Goal: Transaction & Acquisition: Book appointment/travel/reservation

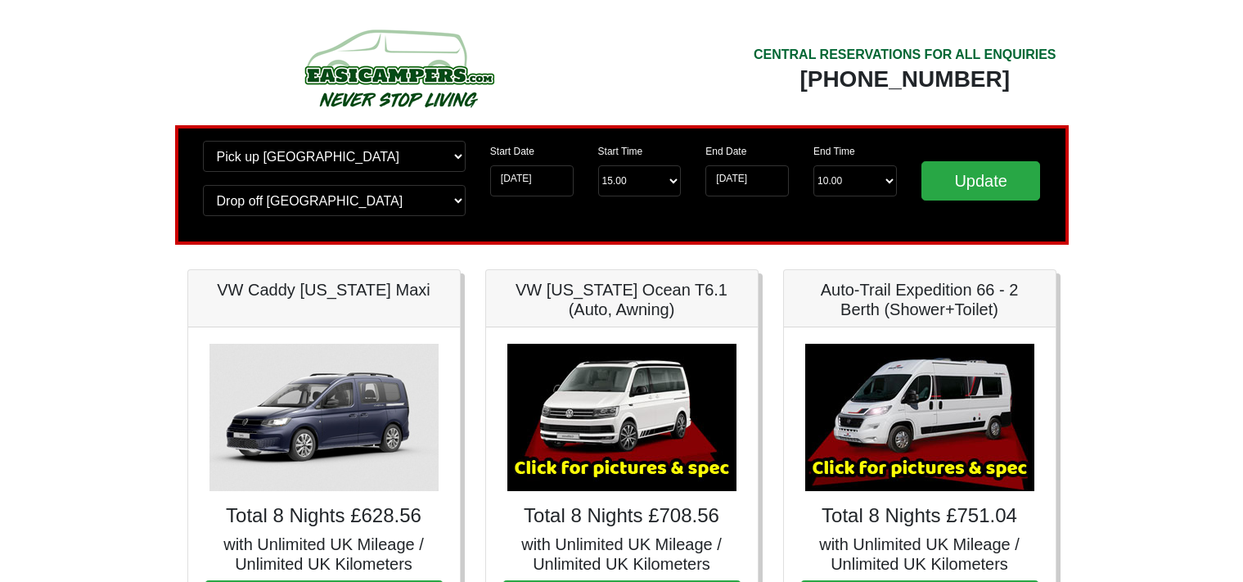
scroll to position [173, 0]
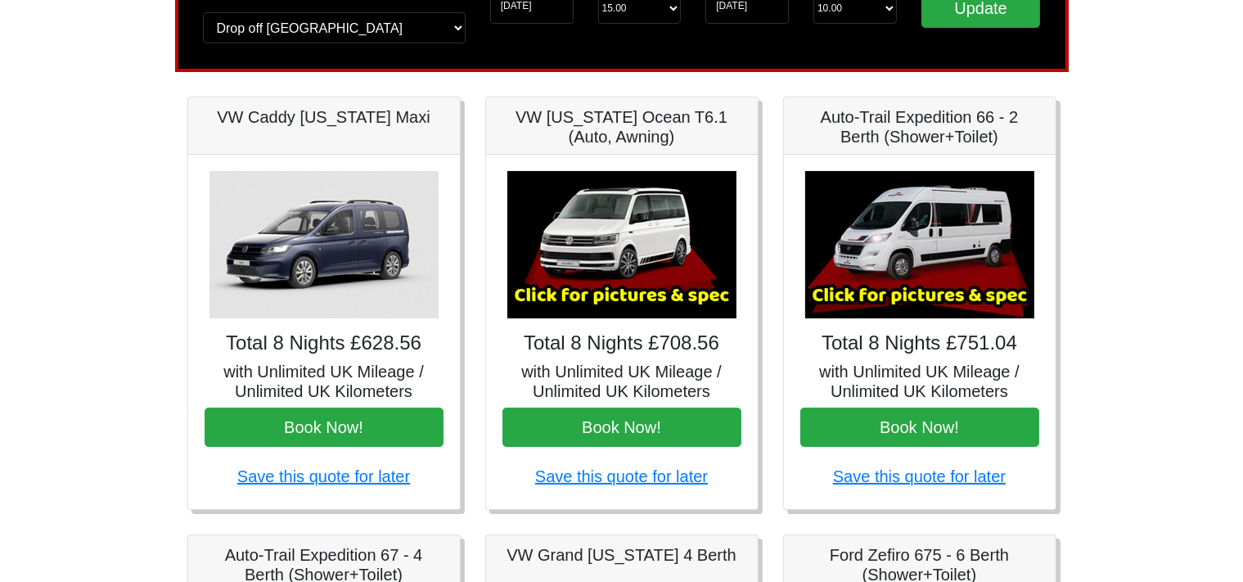
click at [883, 240] on img at bounding box center [919, 244] width 229 height 147
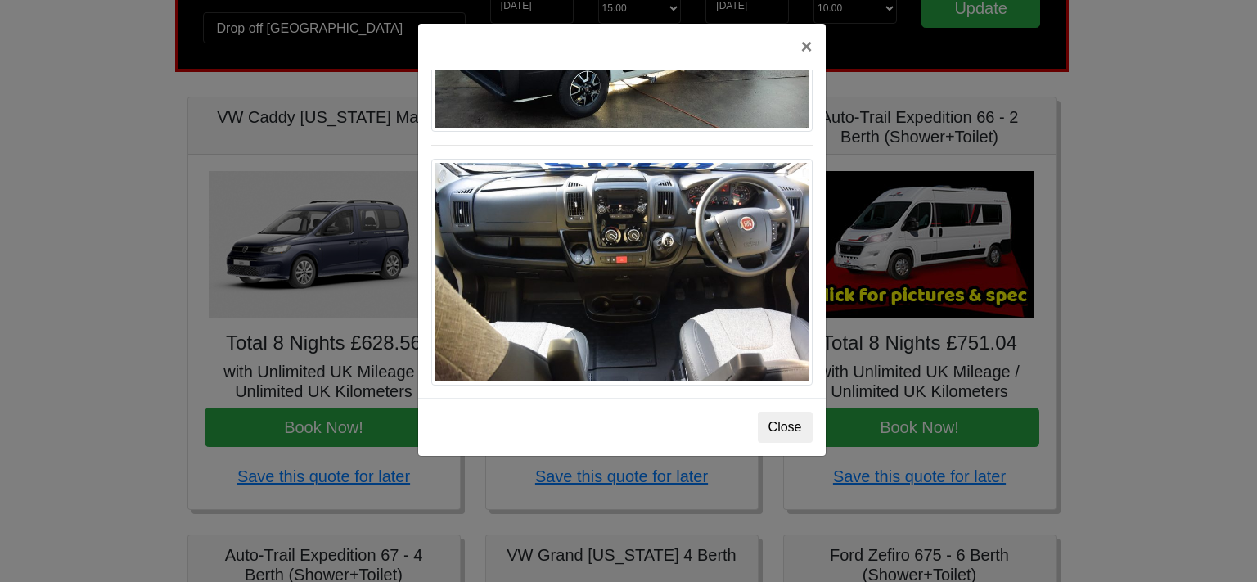
scroll to position [1695, 0]
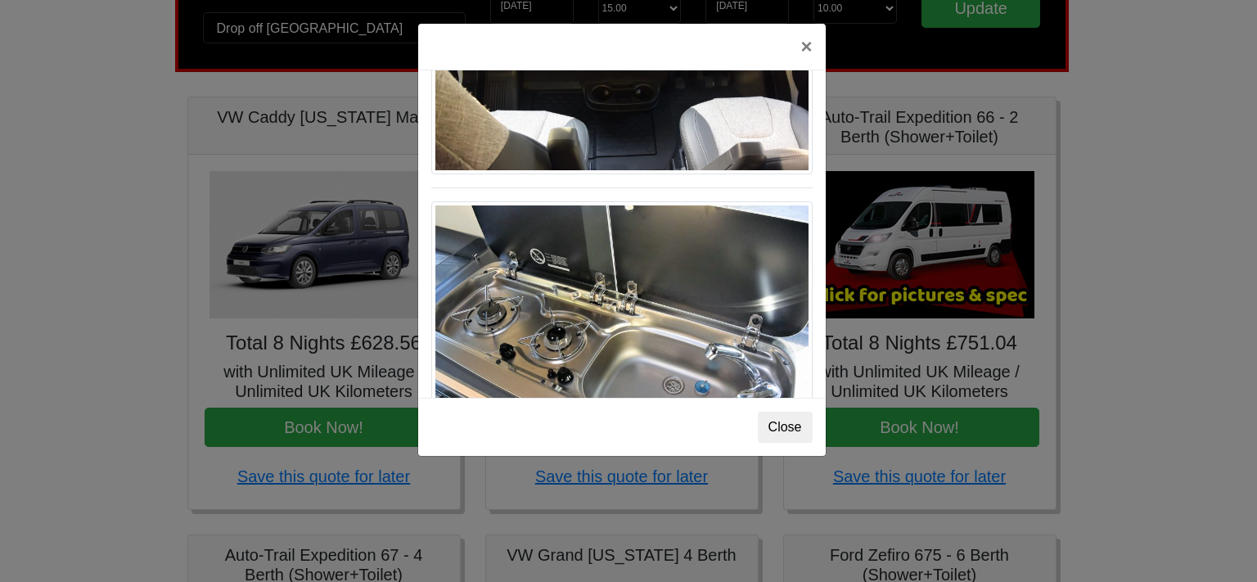
click at [1036, 322] on div "× Fiat [PERSON_NAME] L 2 Spec TECHNICAL DATA Engine: Fiat Ducato 115bhp, 2 litr…" at bounding box center [628, 291] width 1257 height 582
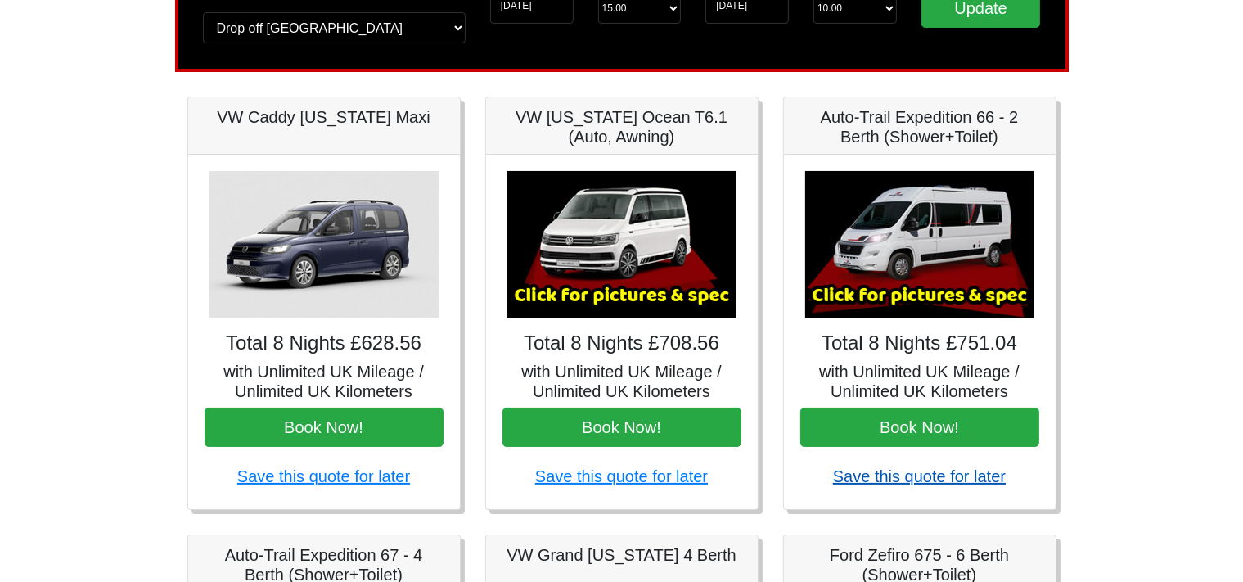
click at [950, 480] on link "Save this quote for later" at bounding box center [919, 476] width 173 height 18
click at [952, 299] on img at bounding box center [919, 244] width 229 height 147
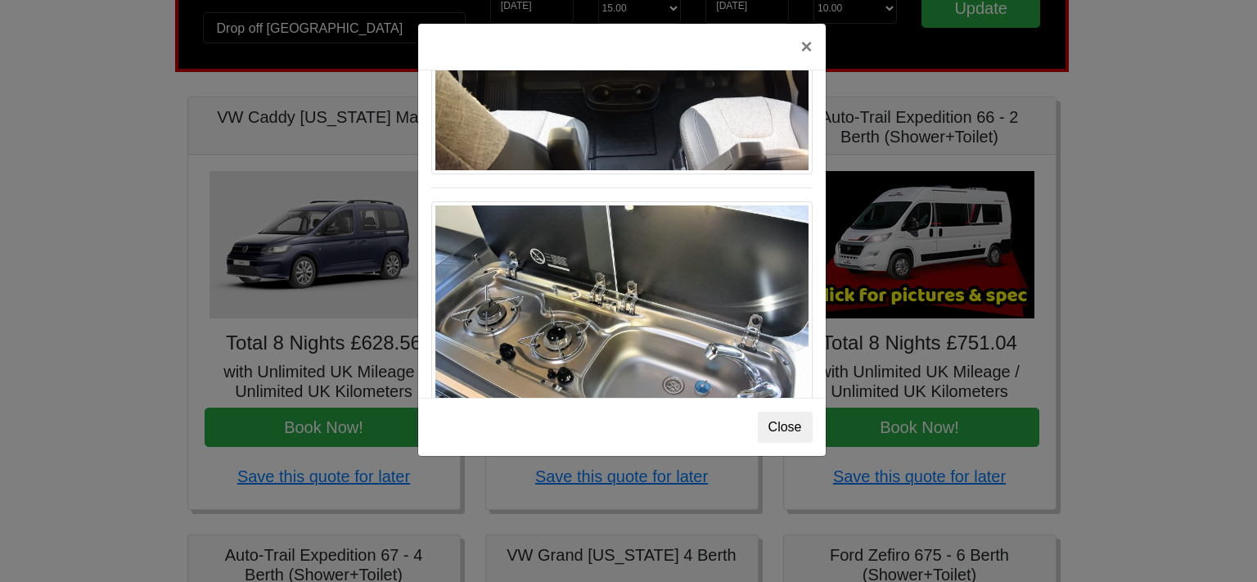
click at [1076, 358] on div "× Fiat [PERSON_NAME] L 2 Spec TECHNICAL DATA Engine: Fiat Ducato 115bhp, 2 litr…" at bounding box center [628, 291] width 1257 height 582
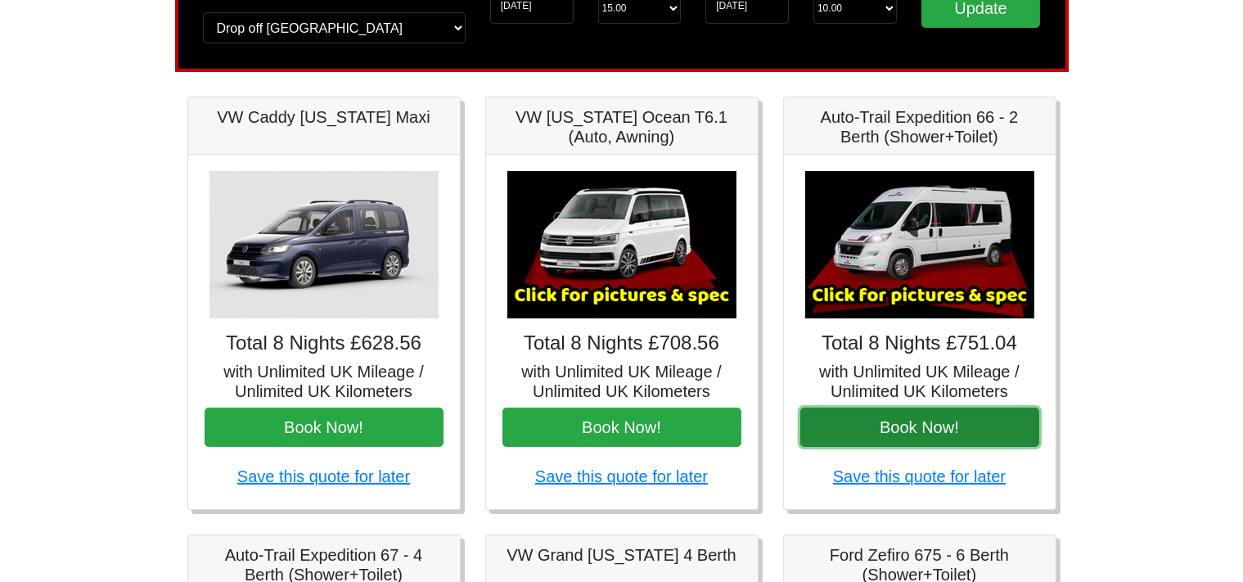
click at [938, 412] on button "Book Now!" at bounding box center [919, 426] width 239 height 39
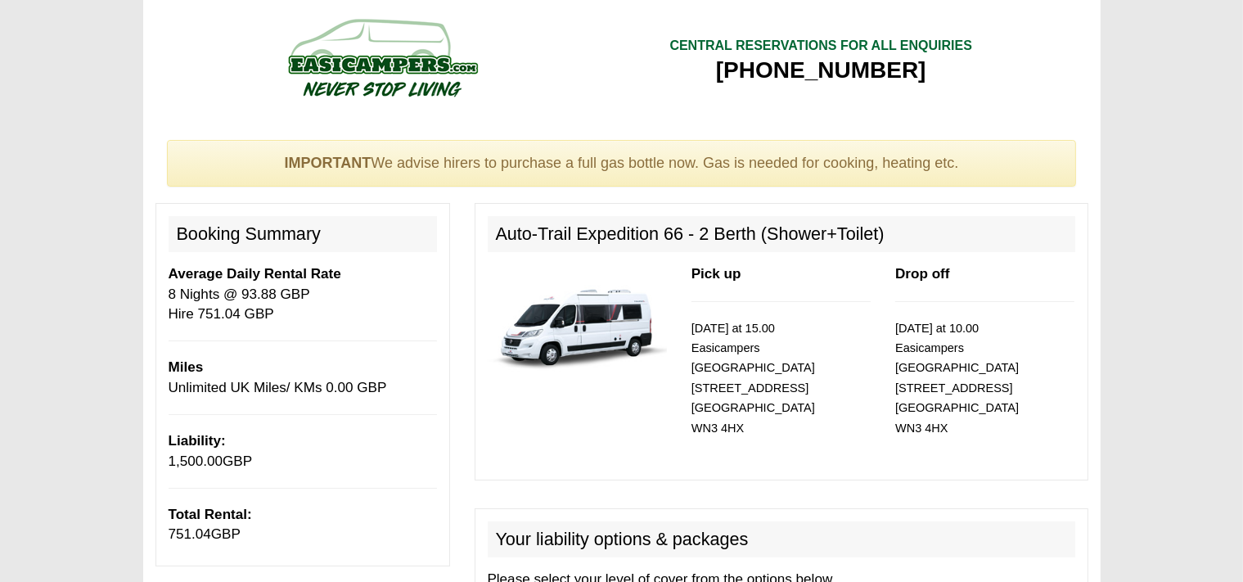
click at [582, 322] on img at bounding box center [577, 321] width 179 height 115
